Goal: Task Accomplishment & Management: Manage account settings

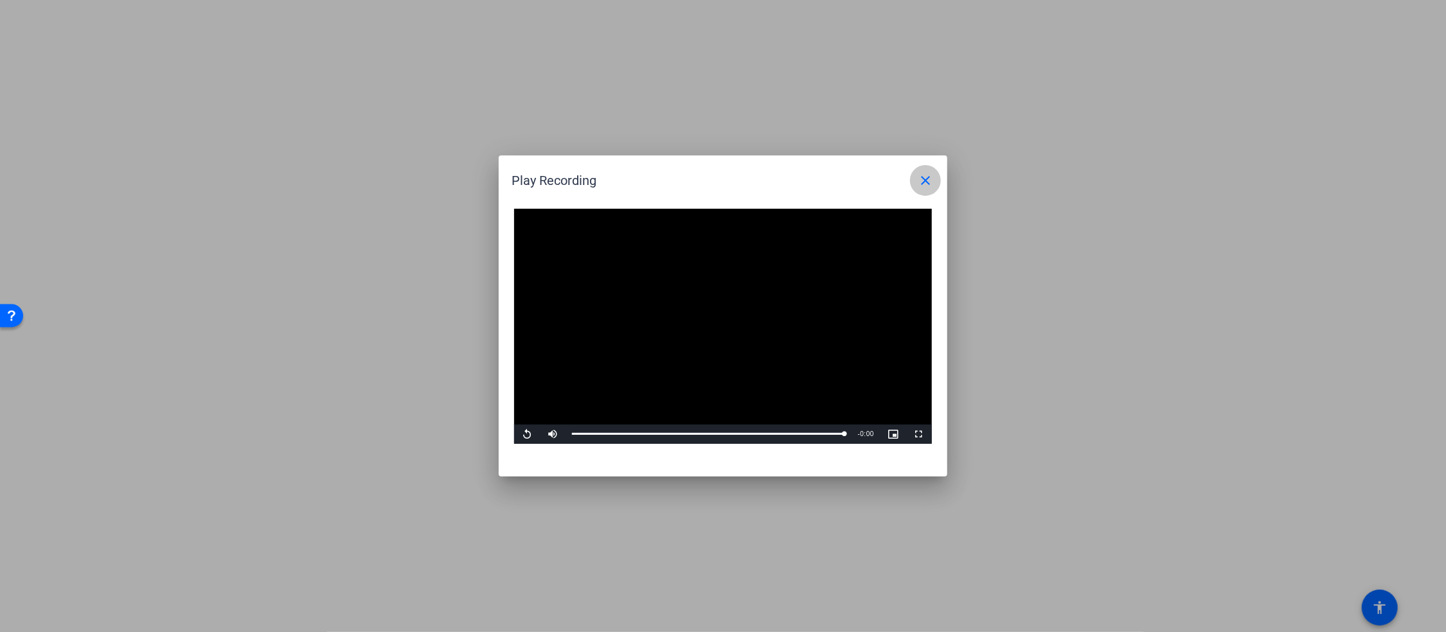
click at [932, 183] on mat-icon "close" at bounding box center [925, 180] width 15 height 15
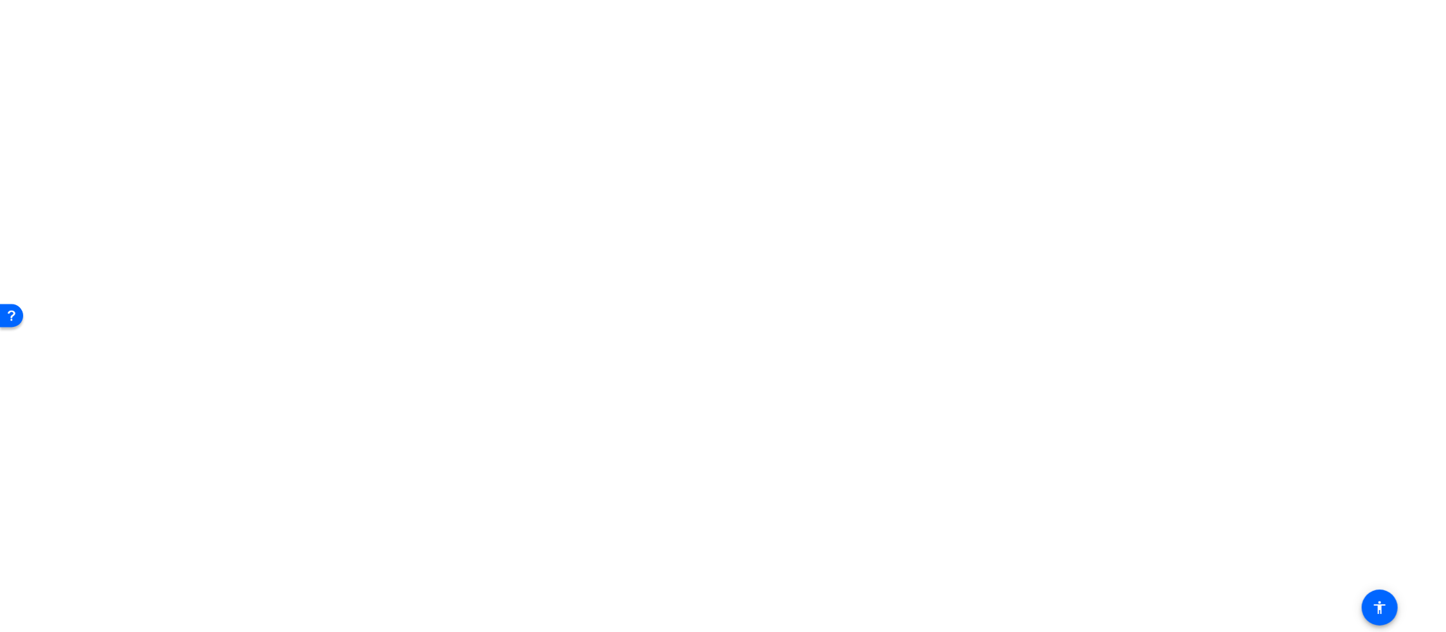
scroll to position [129, 0]
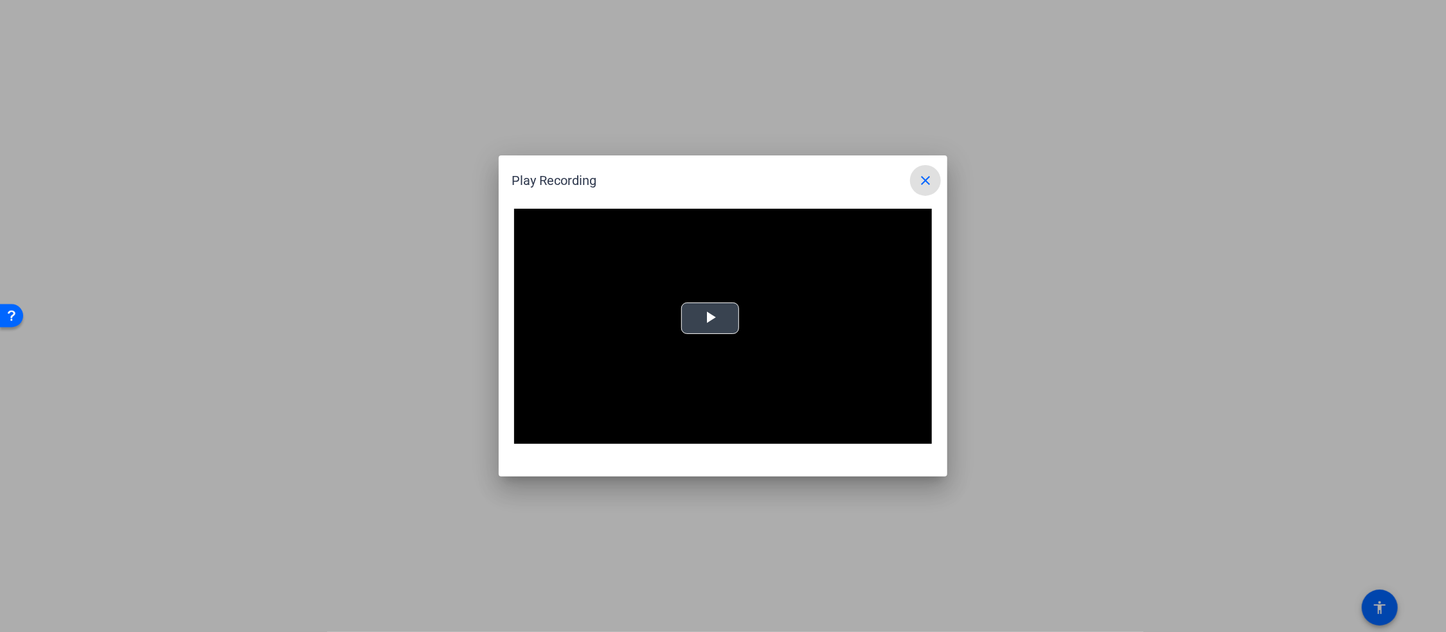
click at [710, 319] on span "Video Player" at bounding box center [710, 319] width 0 height 0
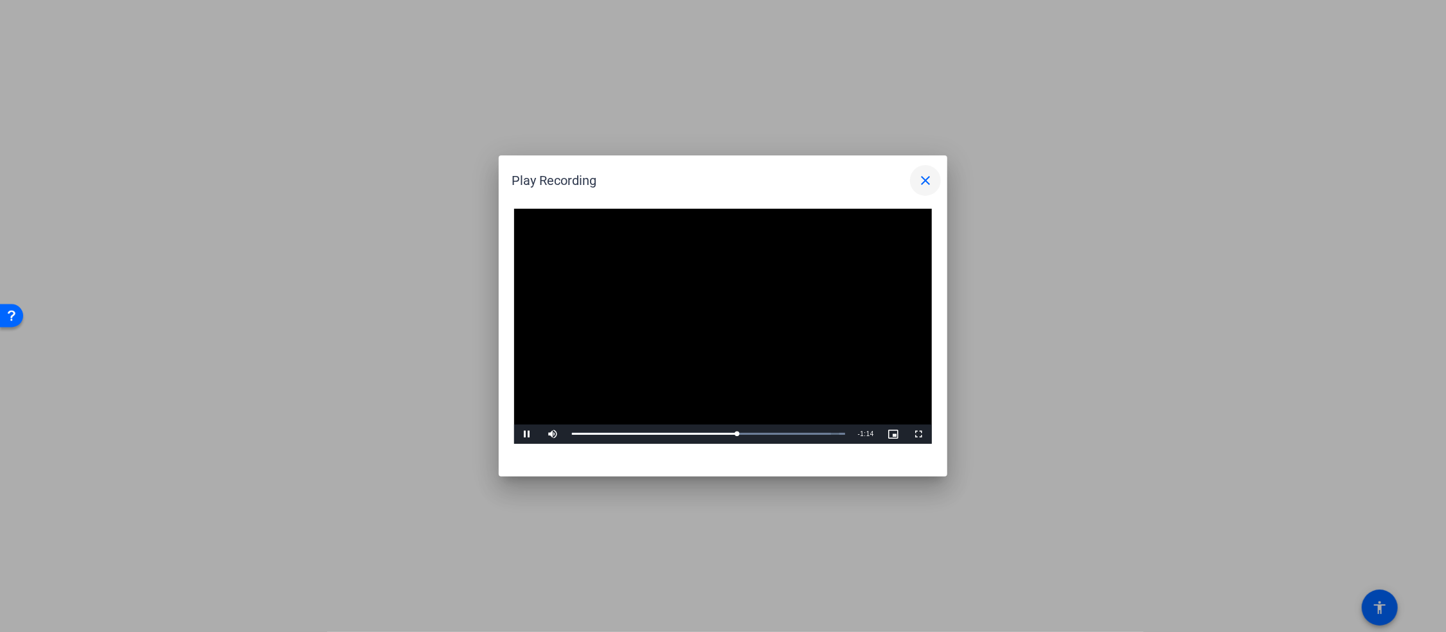
click at [923, 179] on mat-icon "close" at bounding box center [925, 180] width 15 height 15
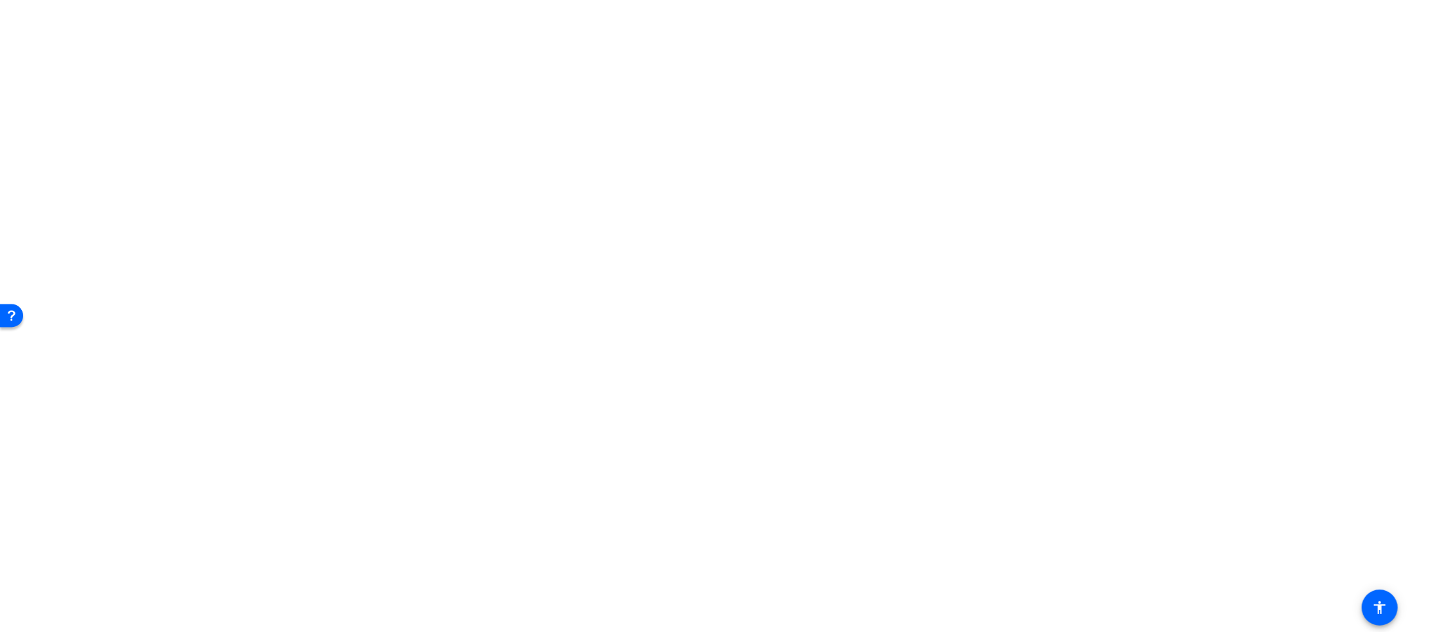
scroll to position [758, 0]
click at [1344, 454] on span "Archive clip" at bounding box center [1358, 456] width 77 height 15
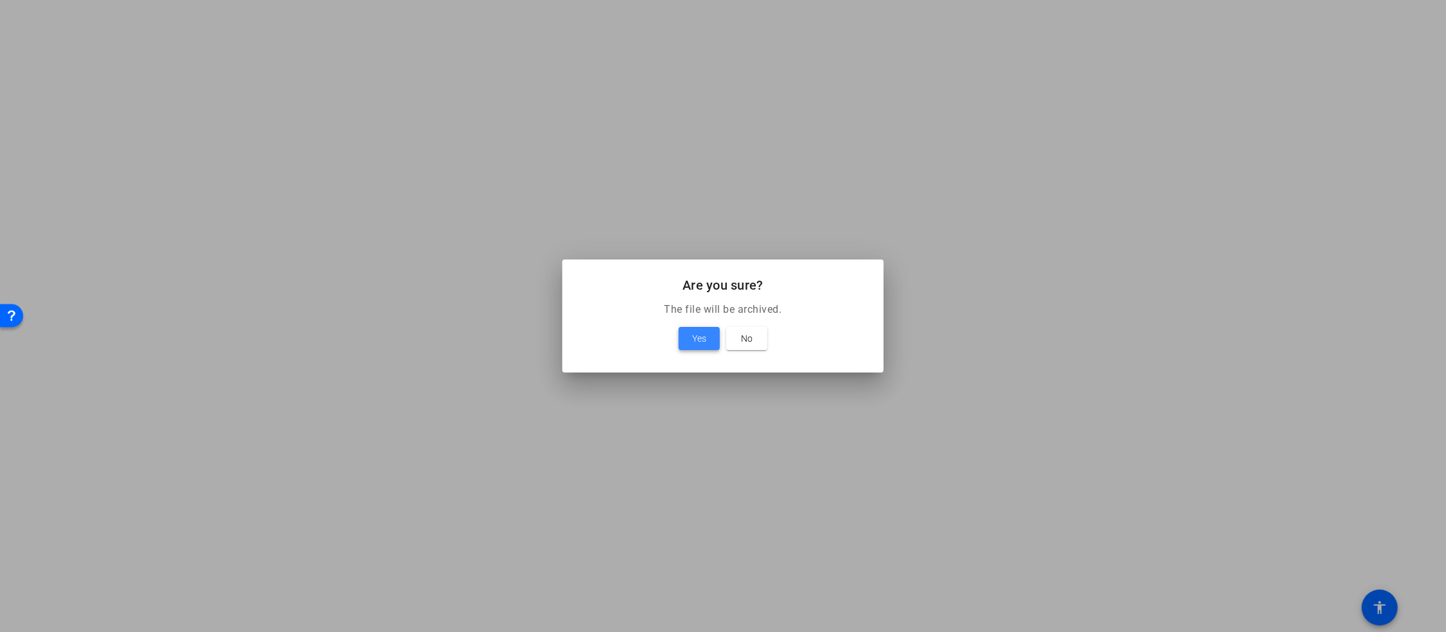
click at [697, 337] on span "Yes" at bounding box center [699, 338] width 14 height 15
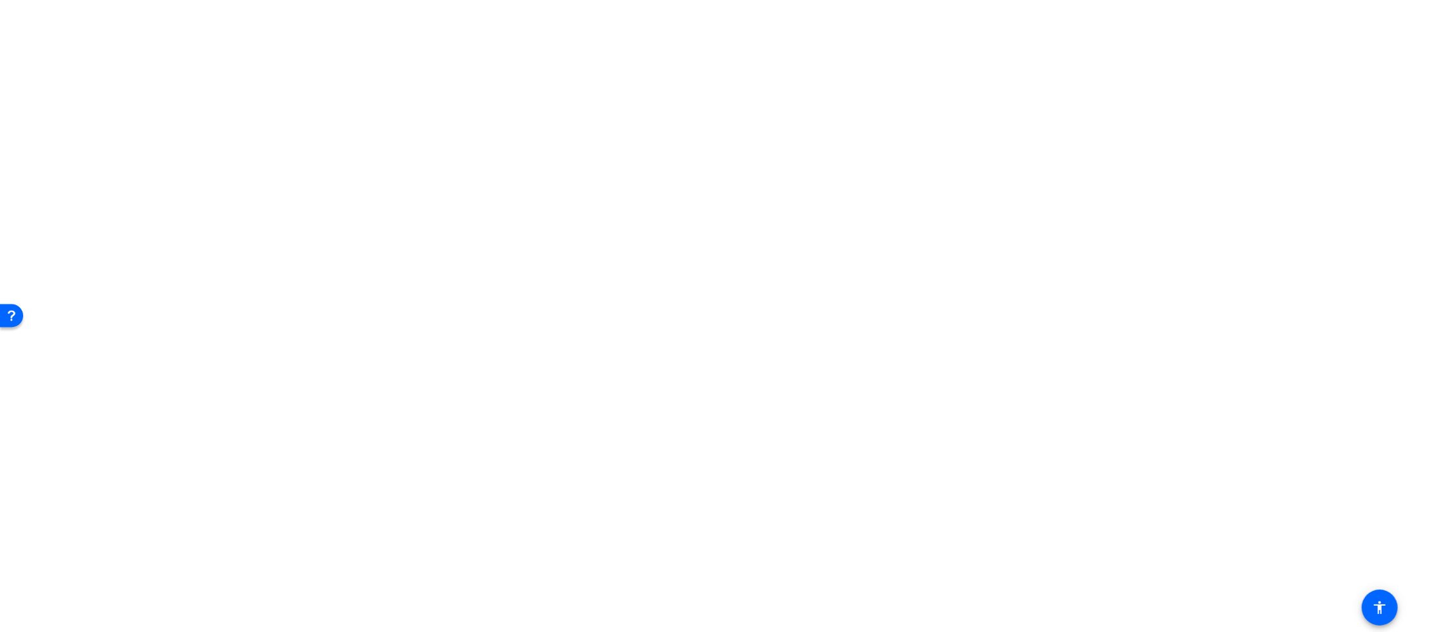
scroll to position [640, 0]
click at [1352, 451] on span "Archive clip" at bounding box center [1358, 456] width 77 height 15
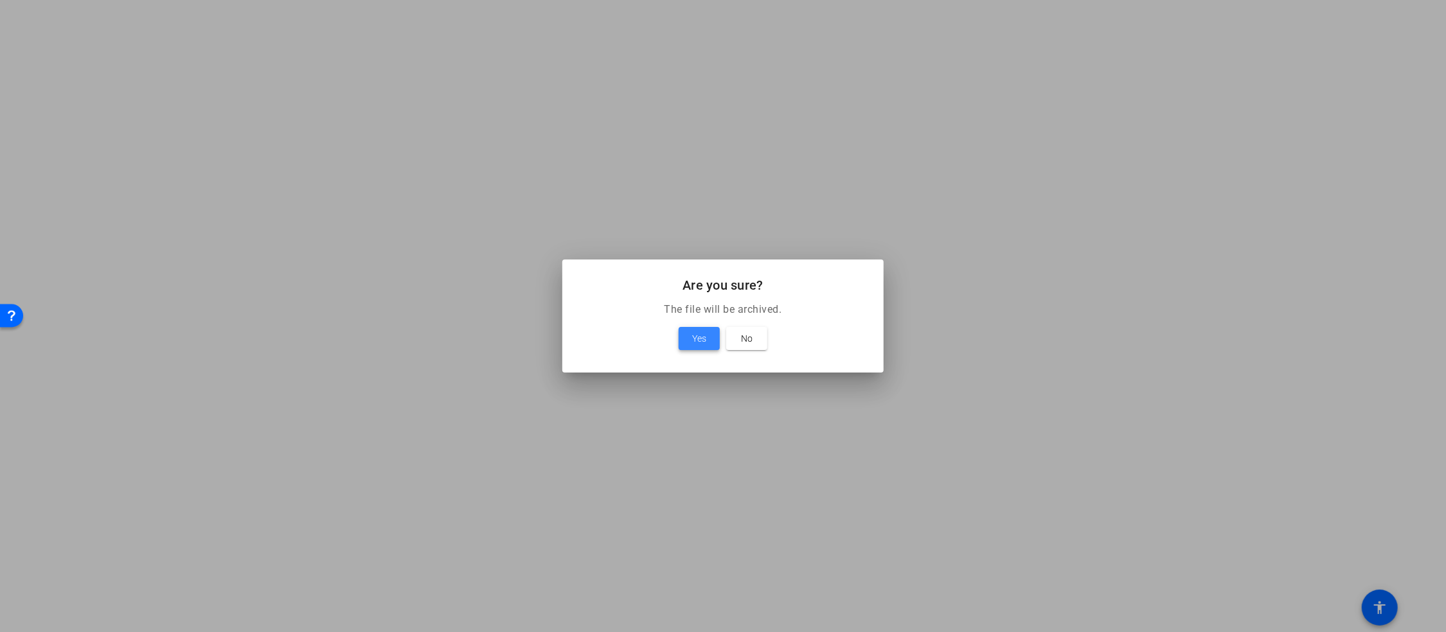
click at [700, 330] on span at bounding box center [699, 338] width 41 height 31
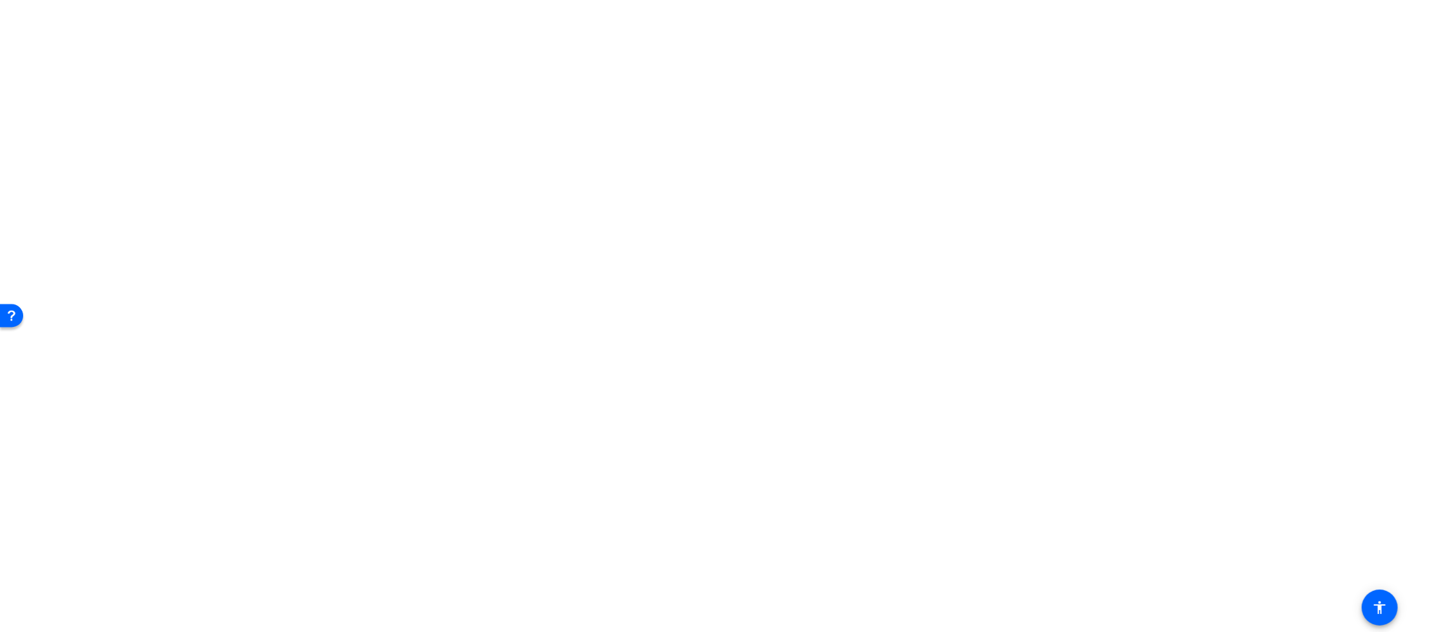
scroll to position [522, 0]
click at [1351, 454] on span "Archive clip" at bounding box center [1358, 456] width 77 height 15
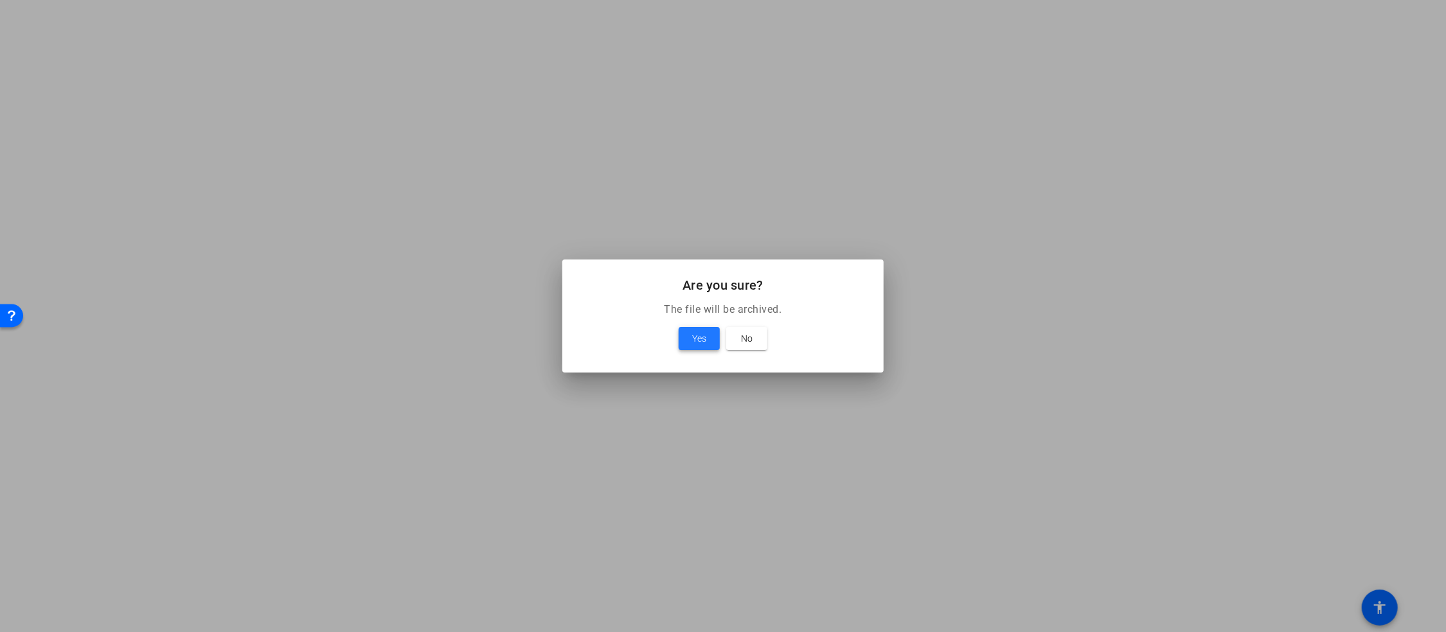
click at [704, 333] on span "Yes" at bounding box center [699, 338] width 14 height 15
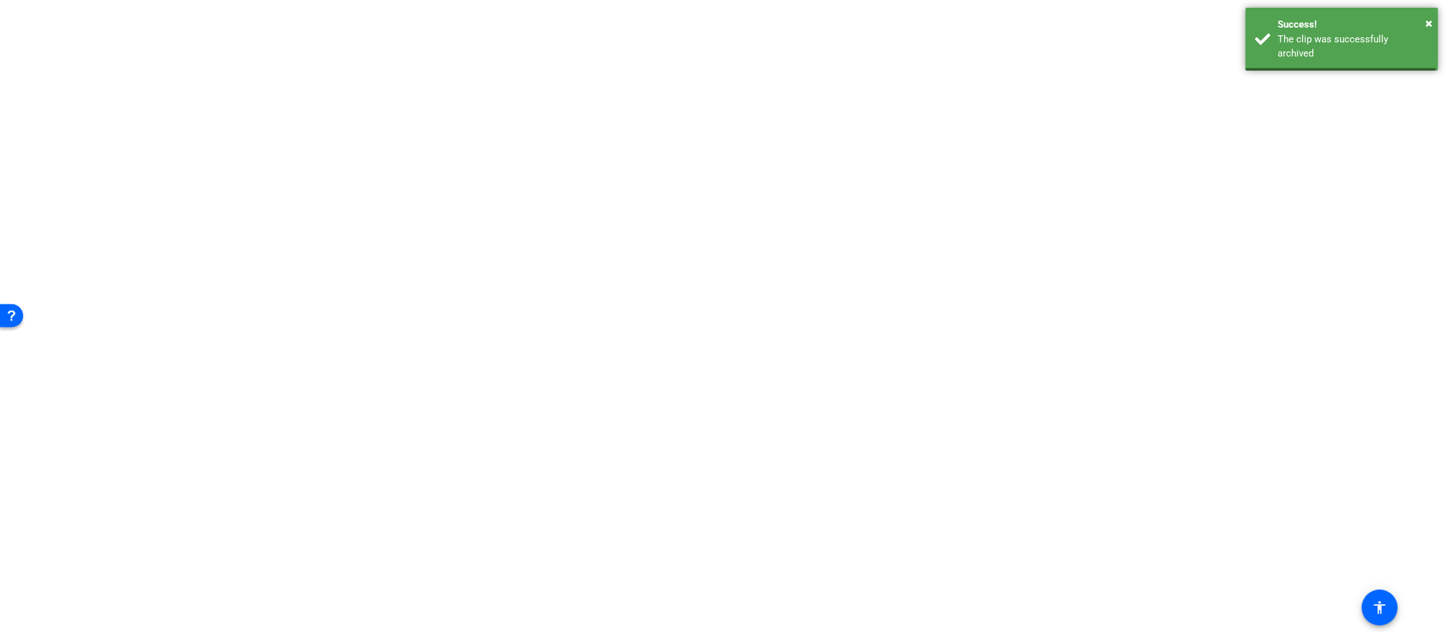
scroll to position [404, 0]
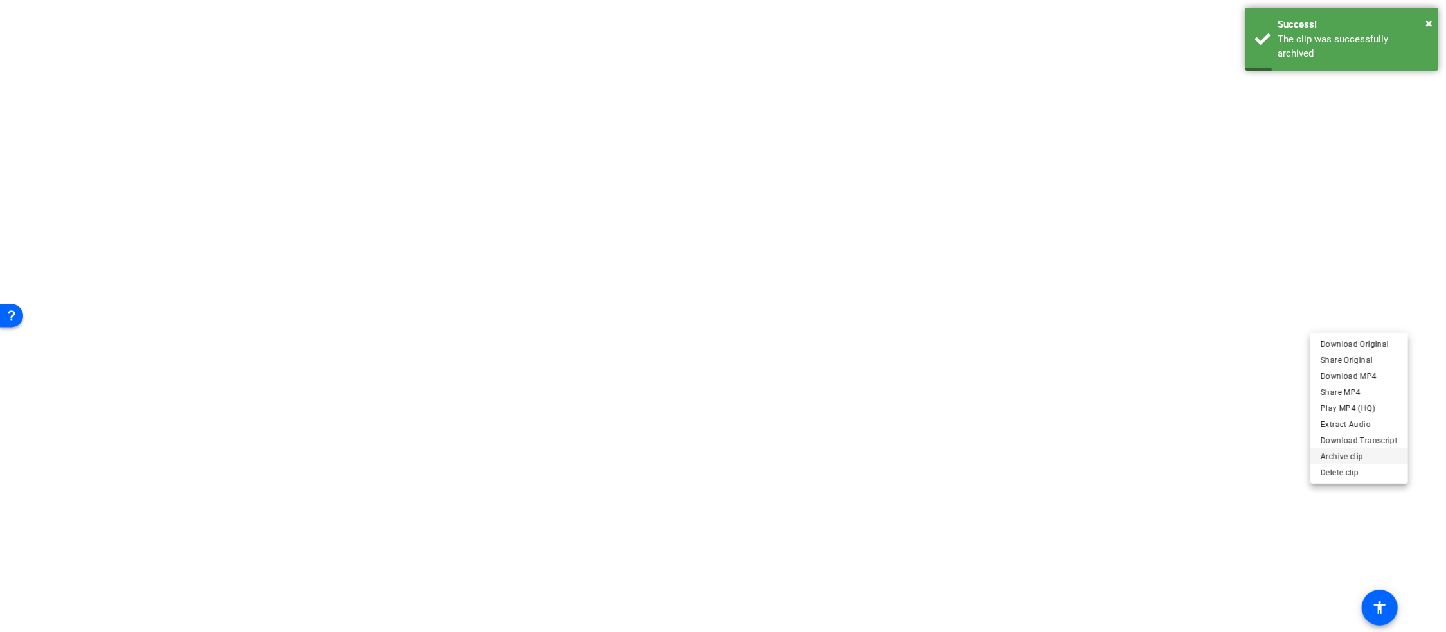
click at [1355, 456] on span "Archive clip" at bounding box center [1358, 456] width 77 height 15
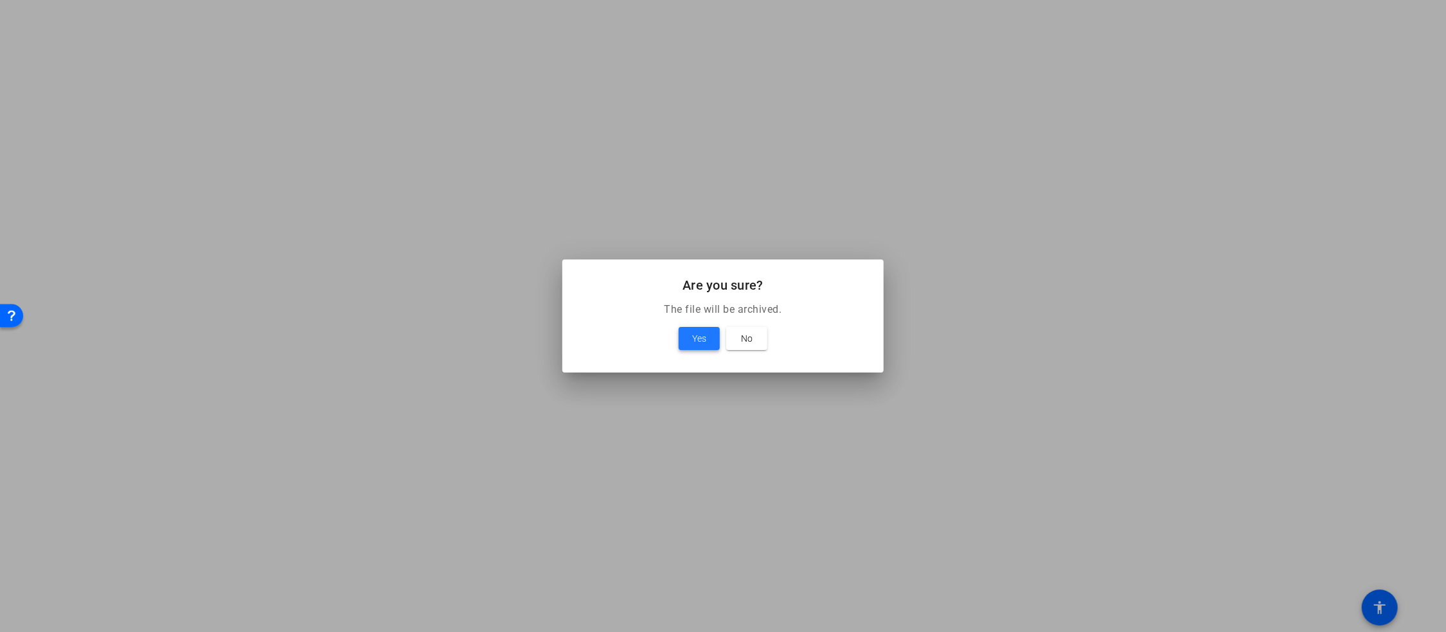
click at [699, 339] on span "Yes" at bounding box center [699, 338] width 14 height 15
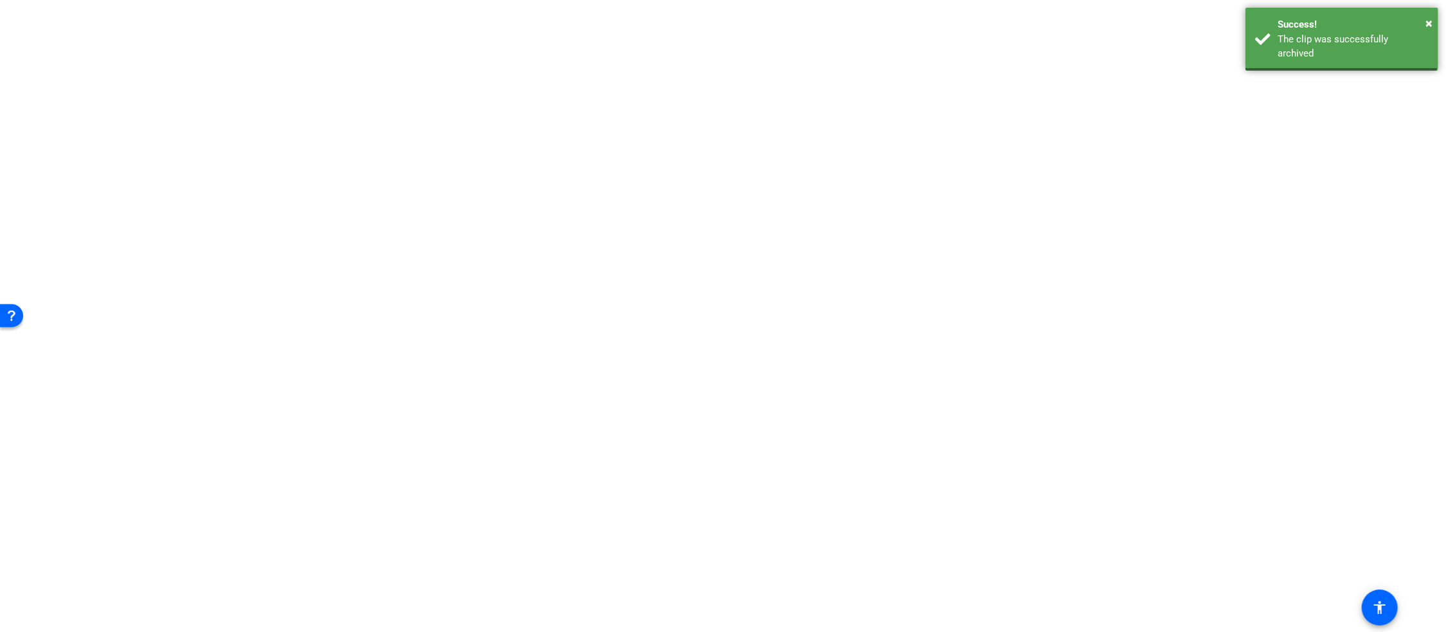
scroll to position [287, 0]
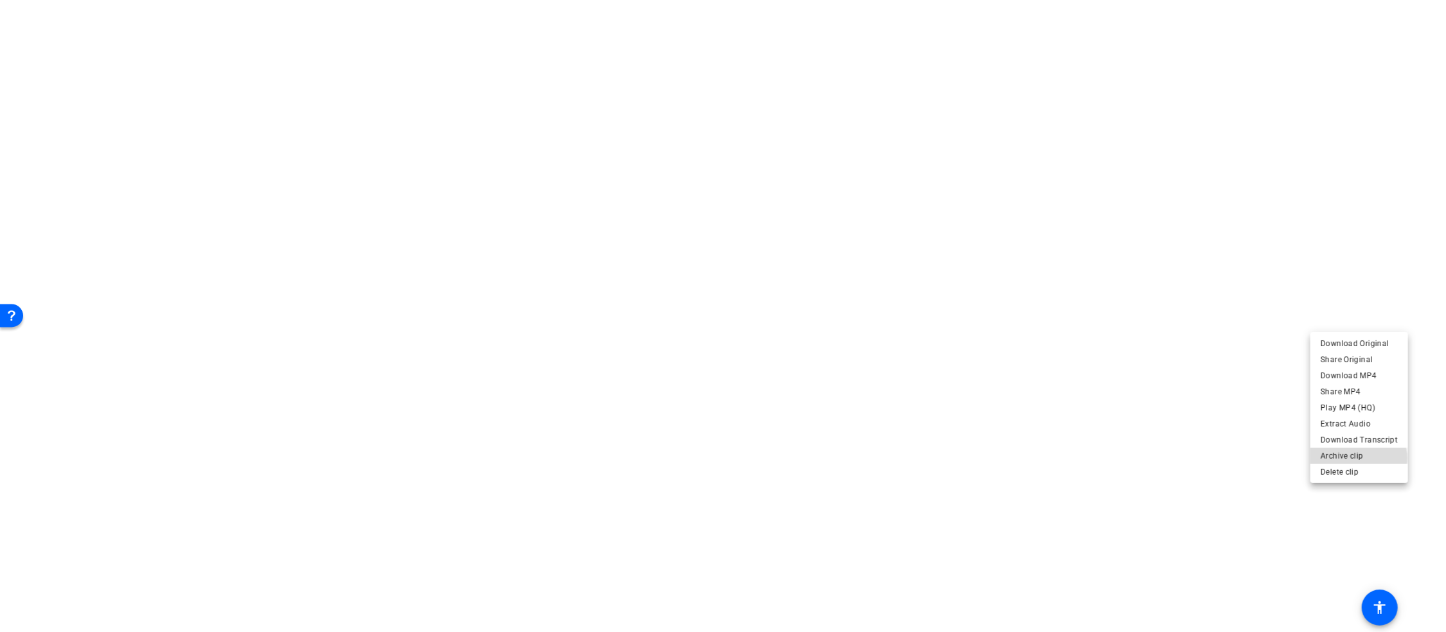
click at [1358, 459] on span "Archive clip" at bounding box center [1358, 456] width 77 height 15
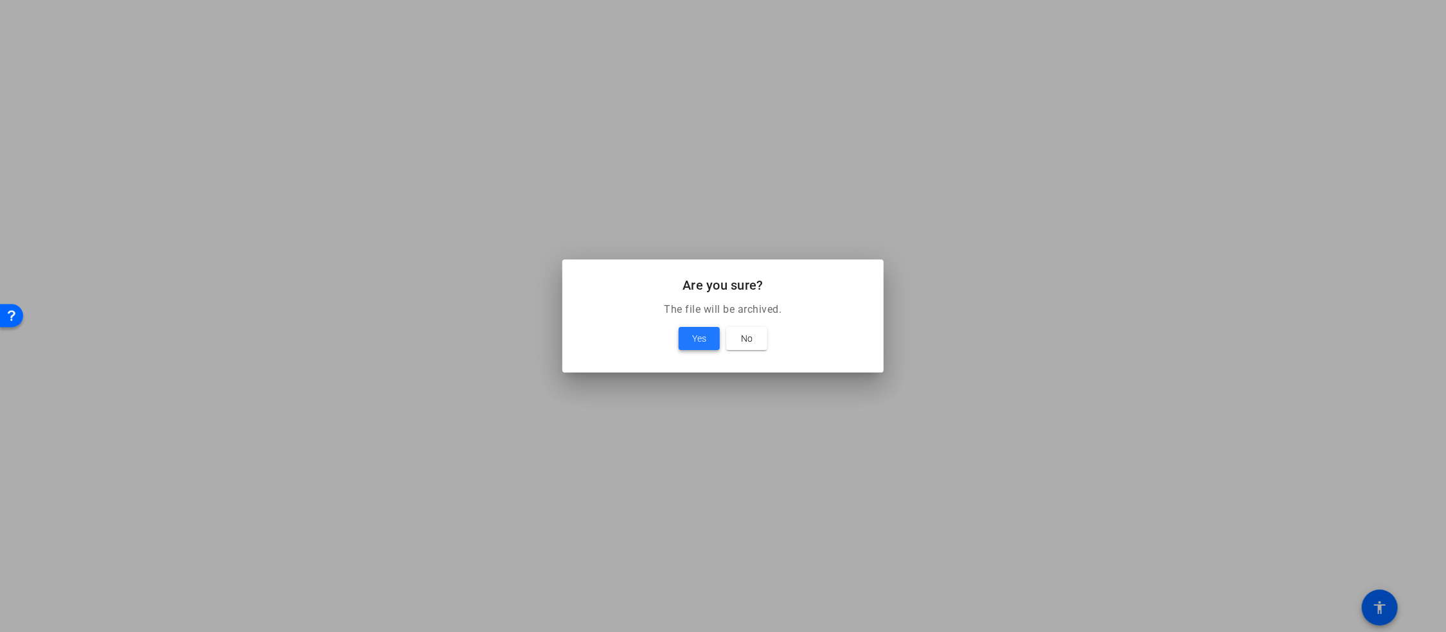
click at [700, 337] on span "Yes" at bounding box center [699, 338] width 14 height 15
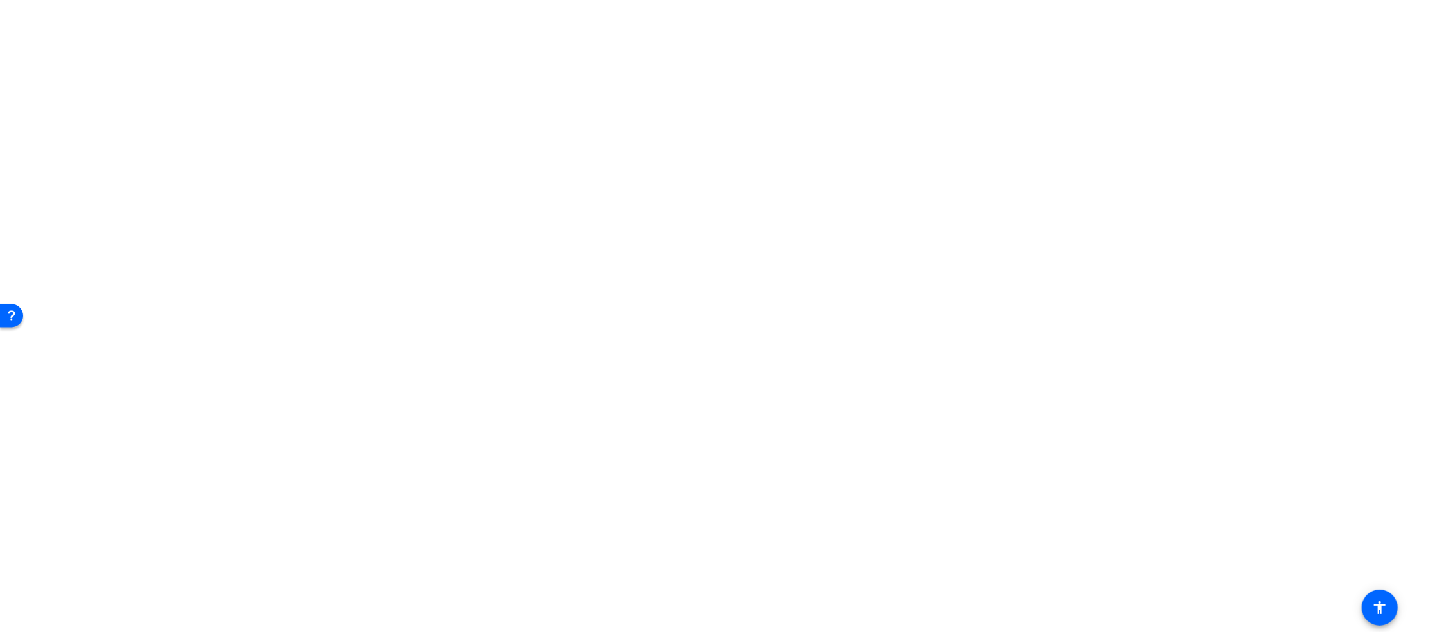
scroll to position [169, 0]
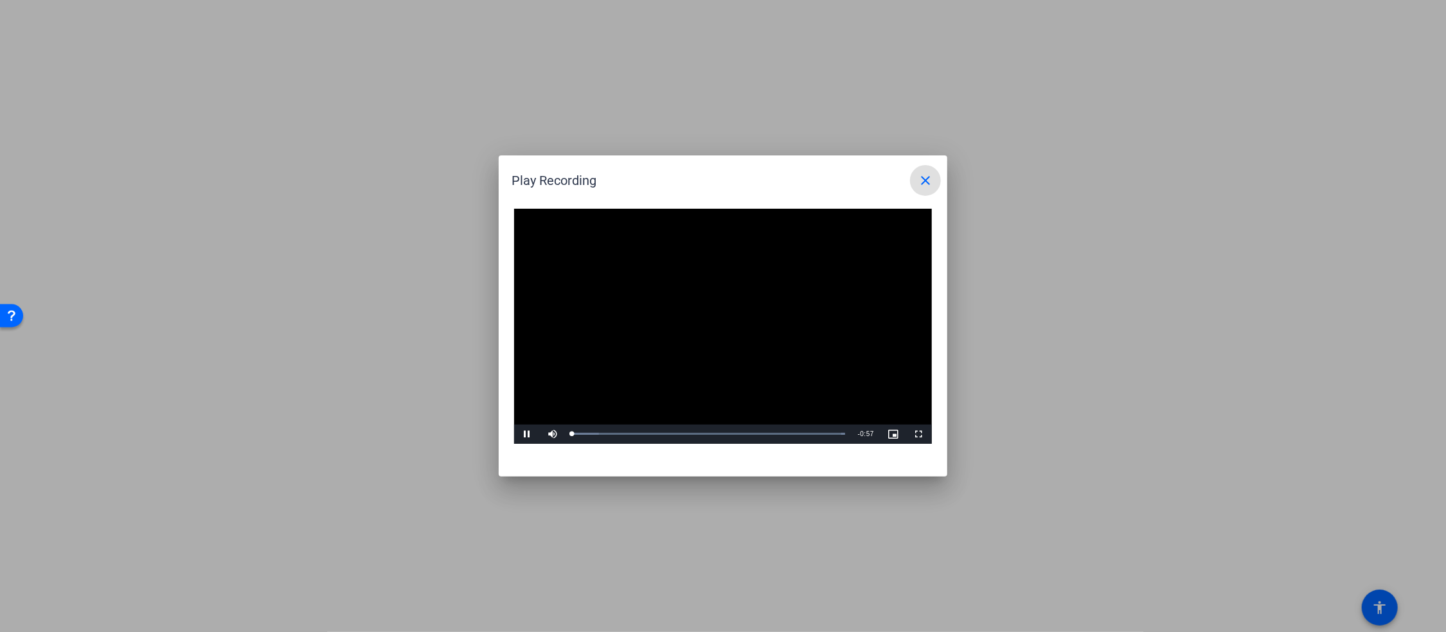
click at [700, 317] on video "Video Player" at bounding box center [723, 326] width 418 height 235
click at [525, 434] on span "Video Player" at bounding box center [527, 434] width 26 height 0
click at [927, 181] on mat-icon "close" at bounding box center [925, 180] width 15 height 15
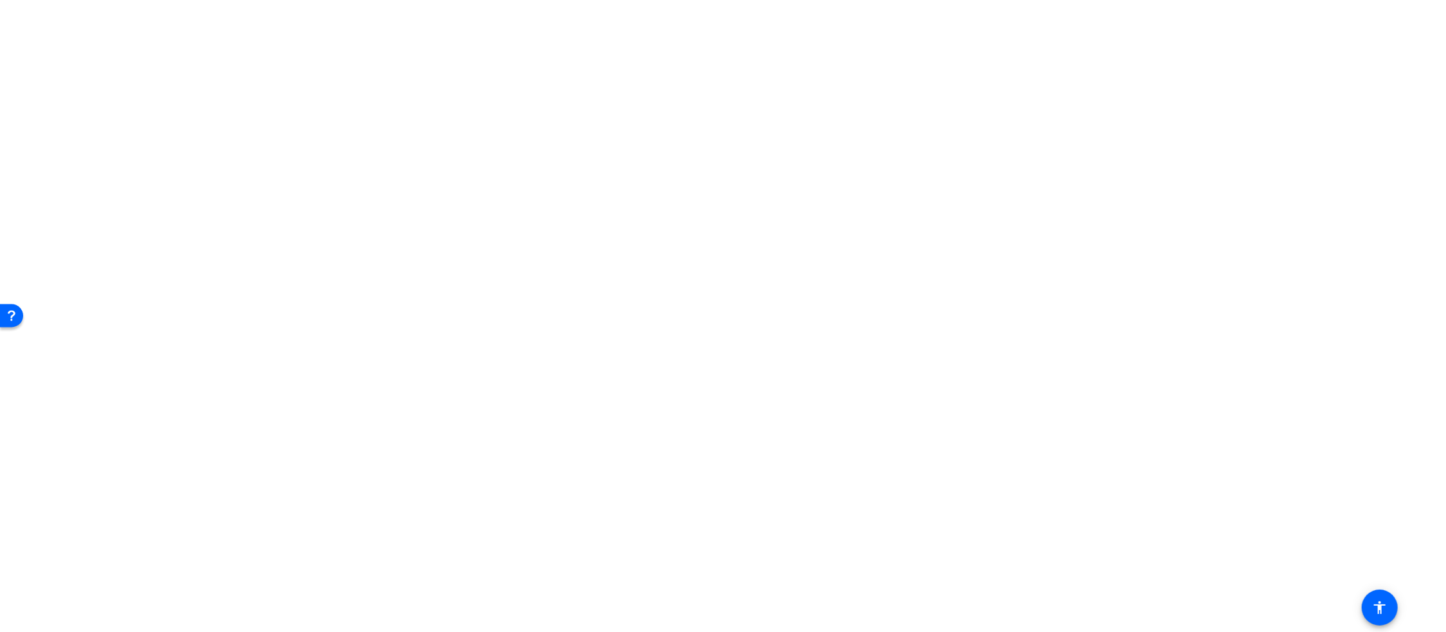
click at [1355, 457] on span "Archive clip" at bounding box center [1358, 456] width 77 height 15
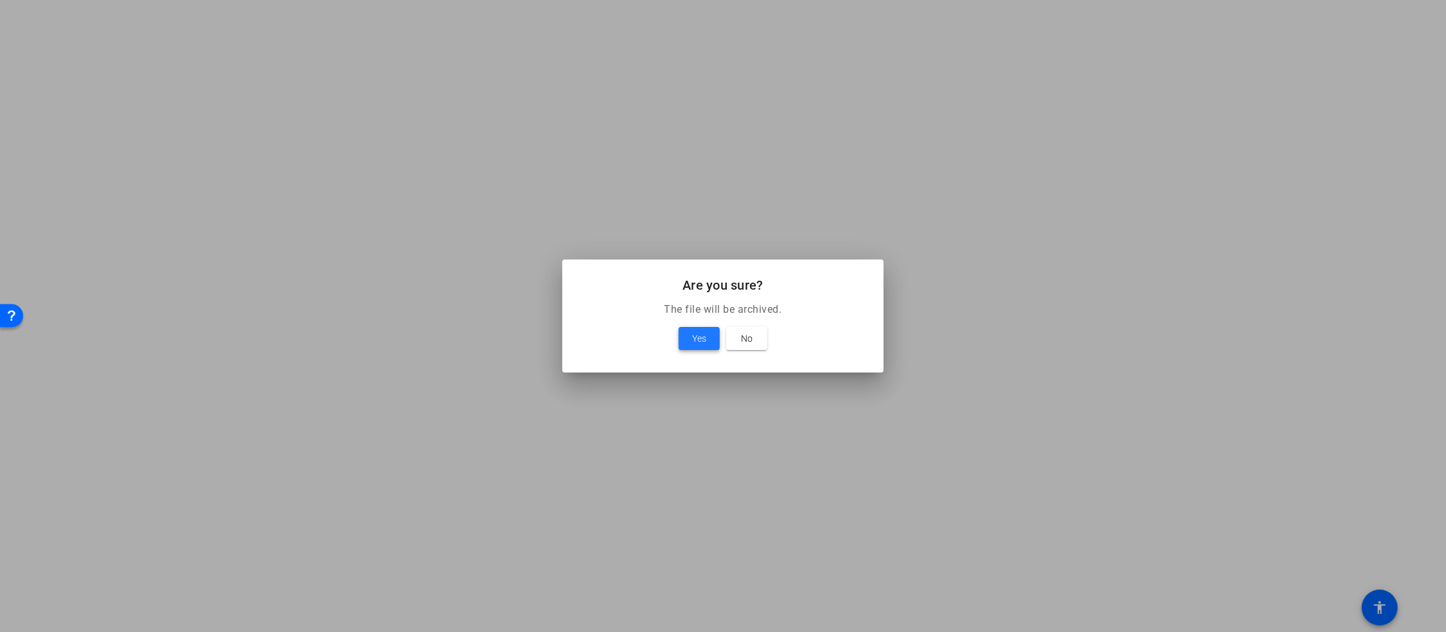
click at [711, 335] on span at bounding box center [699, 338] width 41 height 31
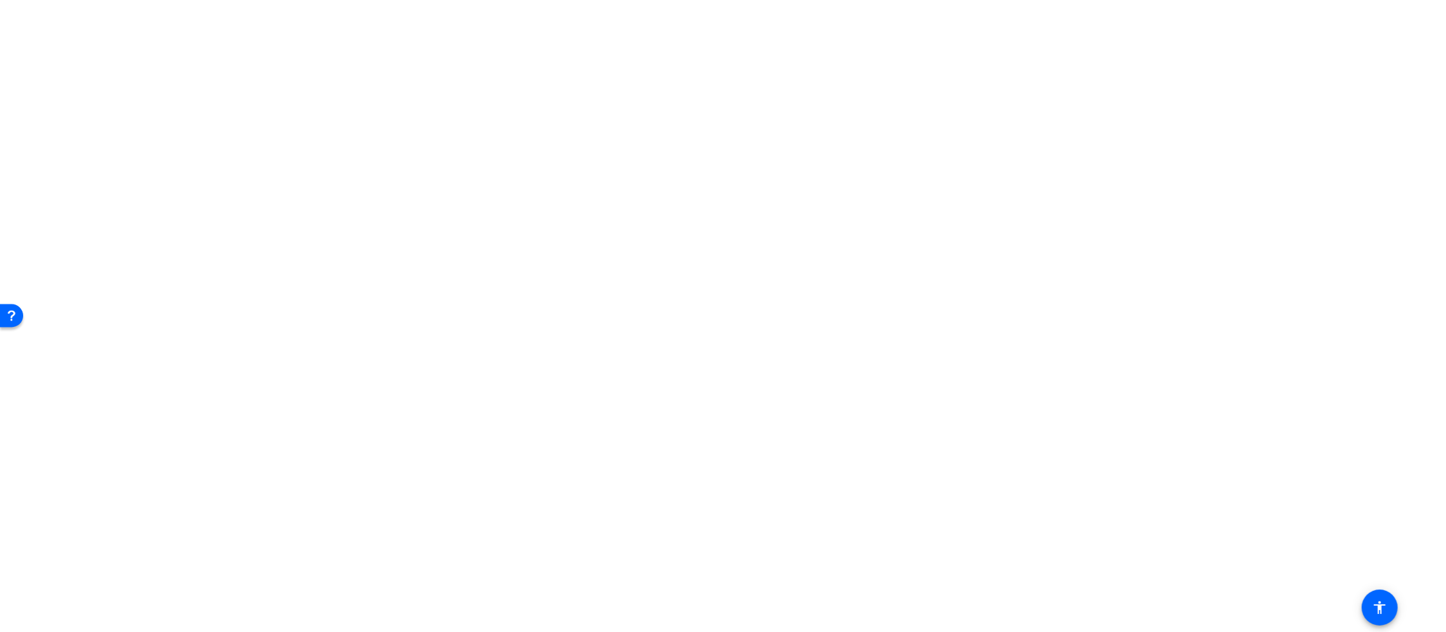
scroll to position [51, 0]
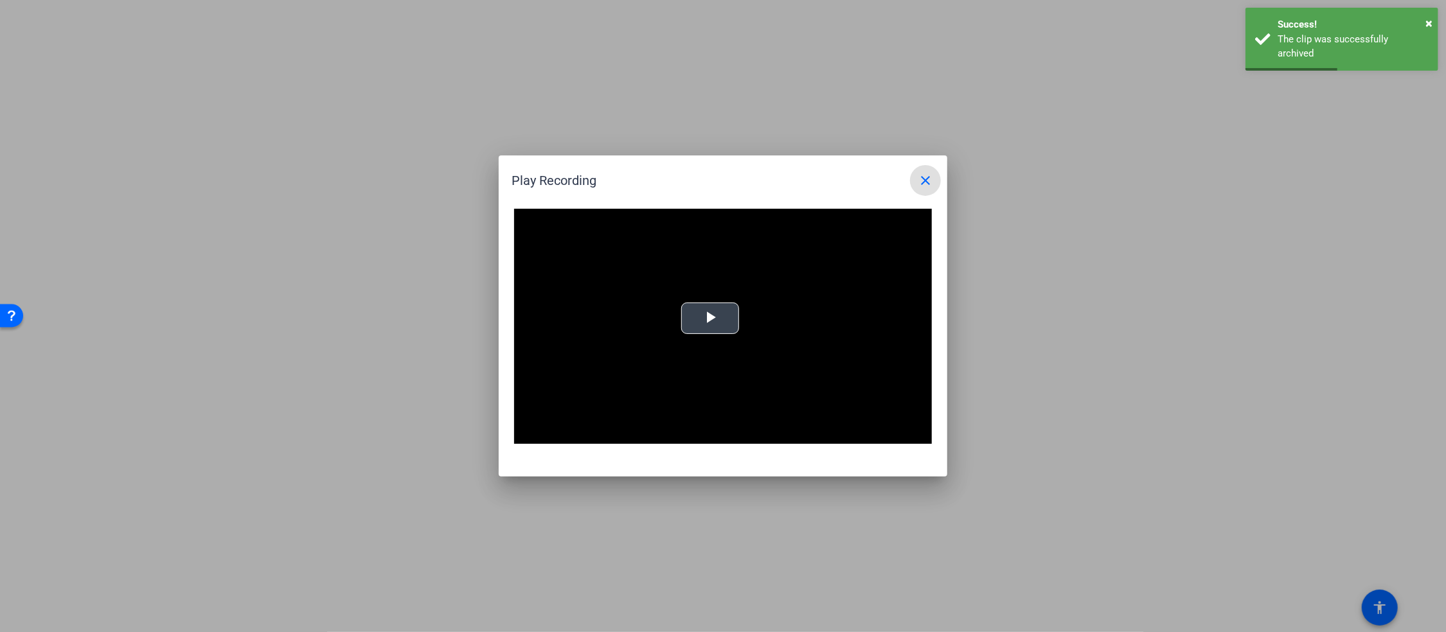
click at [710, 319] on span "Video Player" at bounding box center [710, 319] width 0 height 0
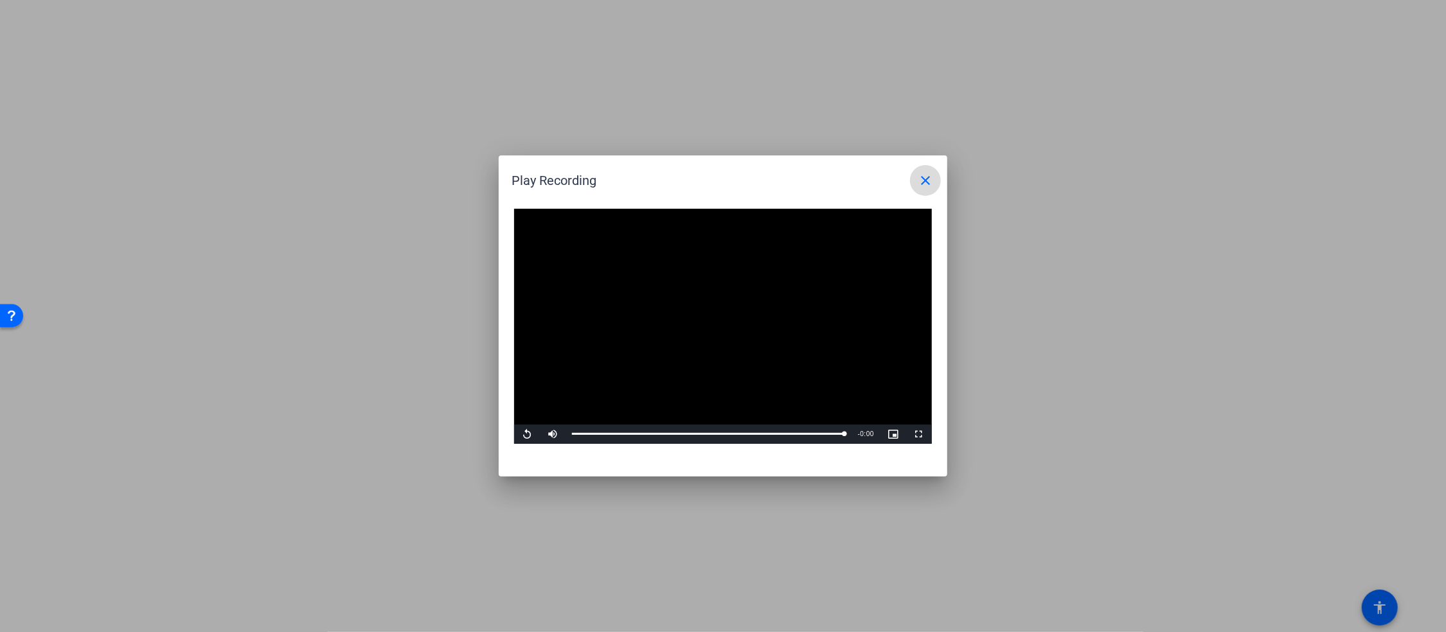
click at [929, 181] on mat-icon "close" at bounding box center [925, 180] width 15 height 15
